Goal: Task Accomplishment & Management: Complete application form

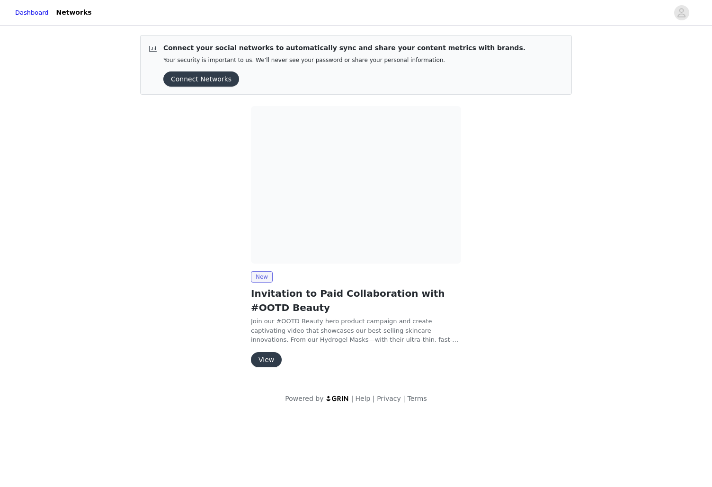
click at [269, 353] on button "View" at bounding box center [266, 359] width 31 height 15
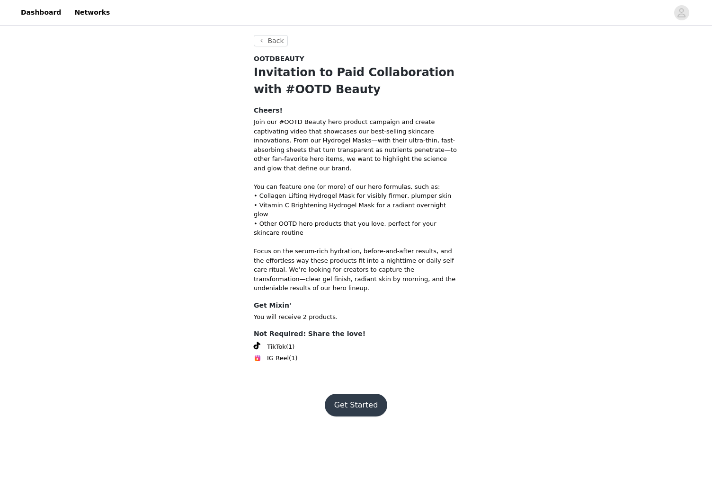
drag, startPoint x: 255, startPoint y: 90, endPoint x: 346, endPoint y: 95, distance: 91.0
click at [346, 94] on h1 "Invitation to Paid Collaboration with #OOTD Beauty" at bounding box center [356, 81] width 205 height 34
copy h1 "#OOTD Beauty"
click at [351, 394] on button "Get Started" at bounding box center [356, 405] width 63 height 23
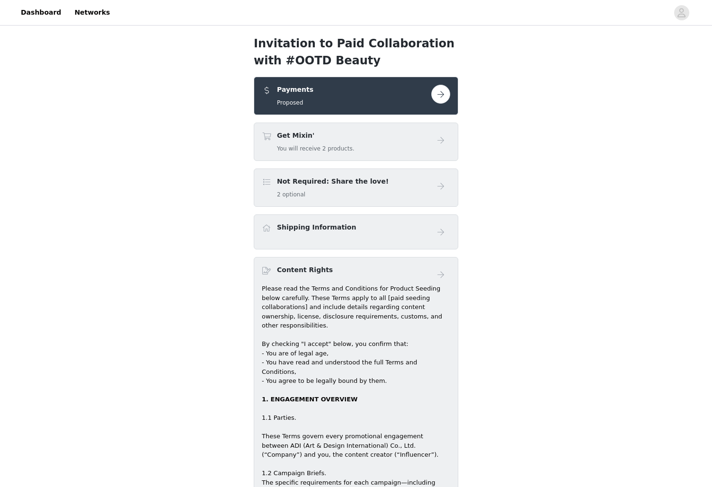
click at [437, 100] on button "button" at bounding box center [440, 94] width 19 height 19
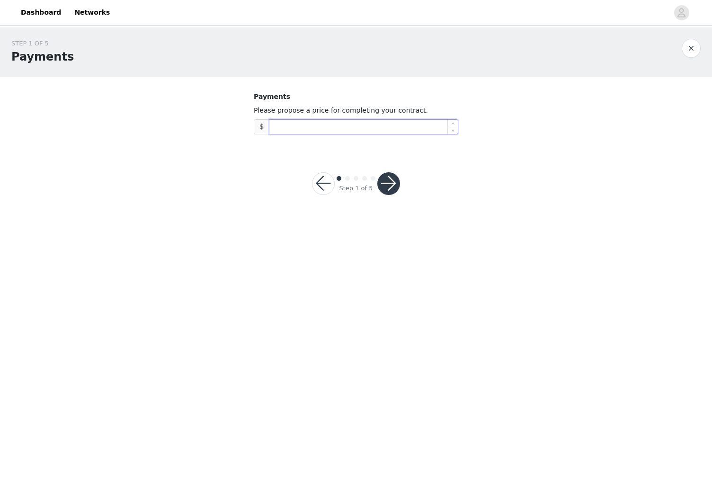
click at [340, 132] on input at bounding box center [363, 127] width 188 height 14
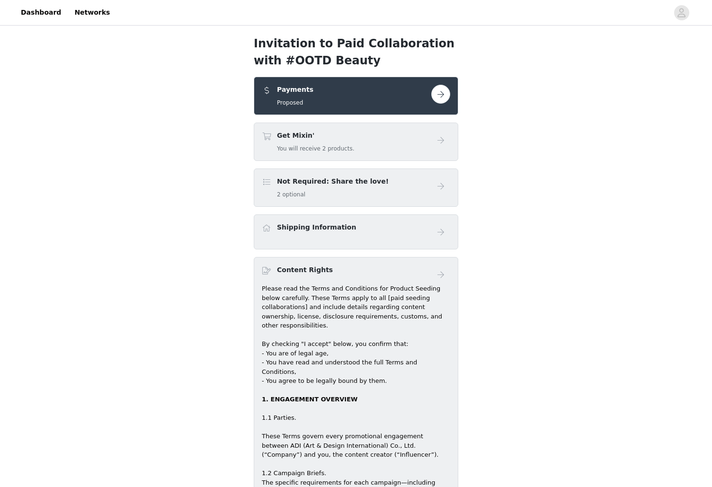
click at [334, 147] on h5 "You will receive 2 products." at bounding box center [315, 148] width 77 height 9
click at [347, 178] on h4 "Not Required: Share the love!" at bounding box center [333, 182] width 112 height 10
click at [38, 9] on link "Dashboard" at bounding box center [41, 12] width 52 height 21
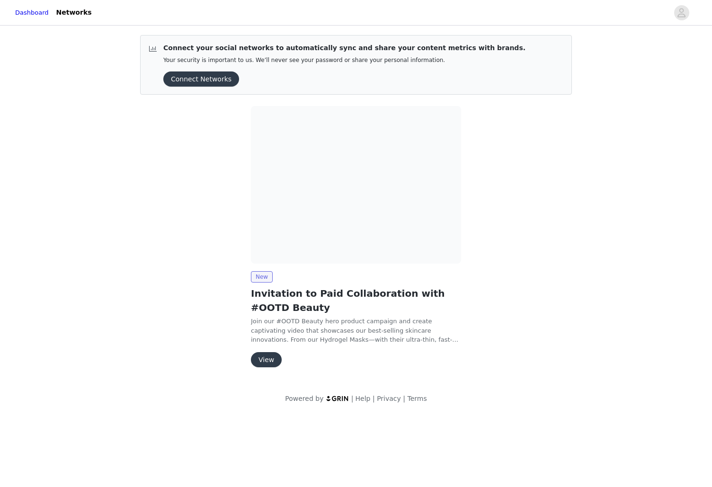
click at [268, 355] on button "View" at bounding box center [266, 359] width 31 height 15
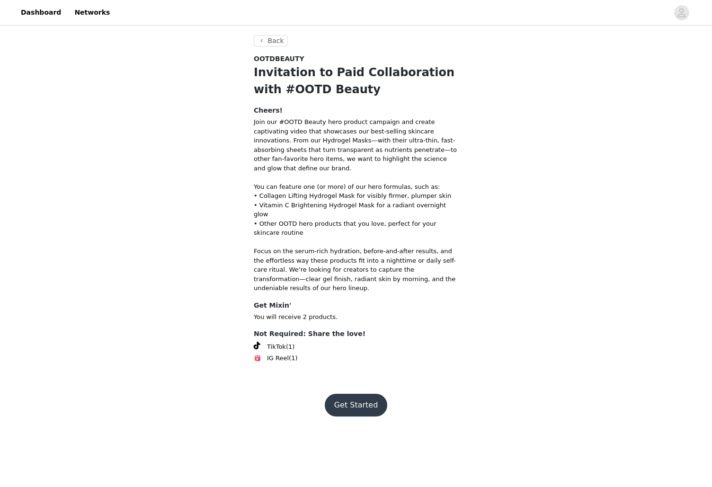
click at [358, 394] on button "Get Started" at bounding box center [356, 405] width 63 height 23
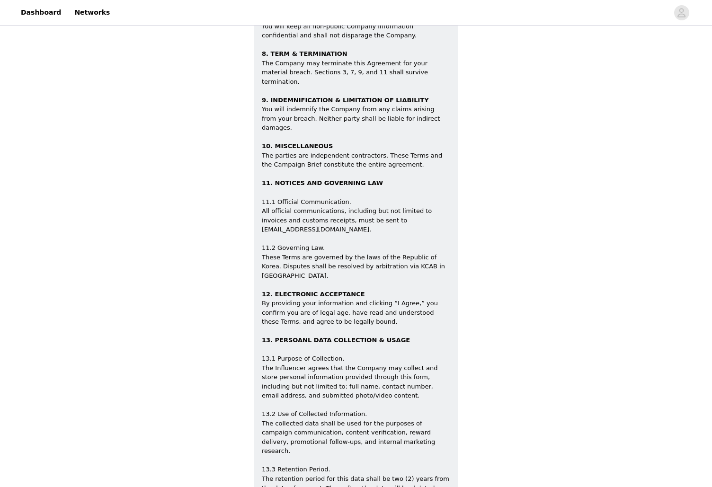
scroll to position [1356, 0]
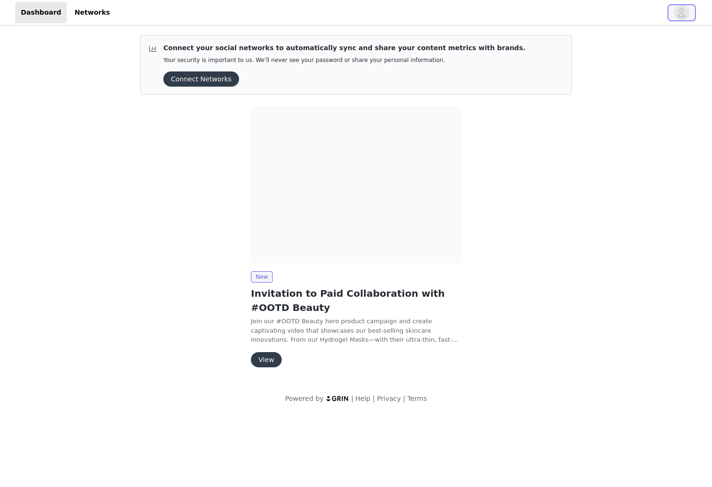
click at [675, 13] on span "button" at bounding box center [681, 12] width 15 height 15
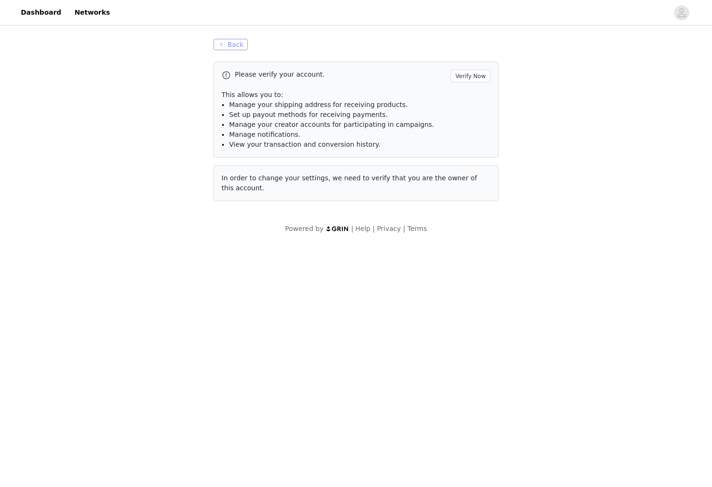
click at [236, 45] on button "Back" at bounding box center [231, 44] width 34 height 11
